Goal: Subscribe to service/newsletter

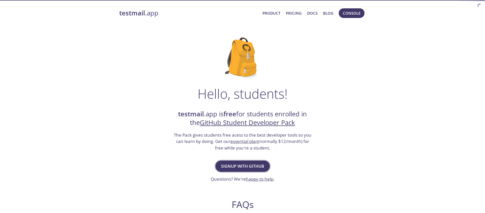
click at [236, 165] on span "Signup with GitHub" at bounding box center [242, 165] width 43 height 7
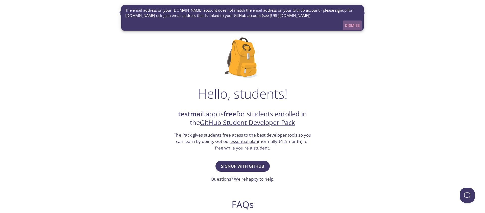
drag, startPoint x: 345, startPoint y: 24, endPoint x: 319, endPoint y: 68, distance: 51.2
click at [345, 24] on span "Dismiss" at bounding box center [352, 25] width 15 height 7
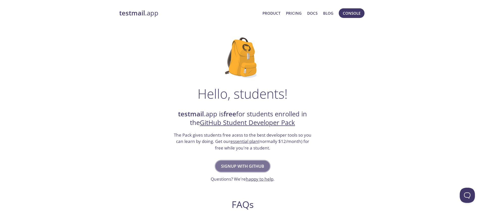
click at [243, 165] on span "Signup with GitHub" at bounding box center [242, 165] width 43 height 7
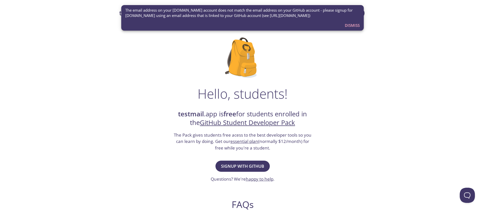
drag, startPoint x: 351, startPoint y: 23, endPoint x: 349, endPoint y: 26, distance: 3.5
click at [351, 23] on span "Dismiss" at bounding box center [352, 25] width 15 height 7
